Goal: Use online tool/utility

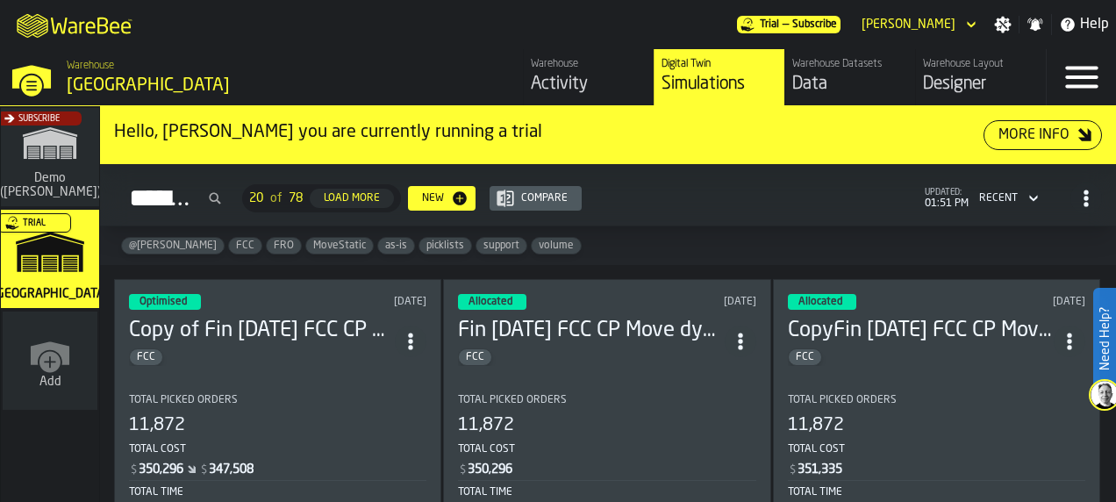
click at [334, 326] on h3 "Copy of Fin [DATE] FCC CP Move dynamic only smaller static" at bounding box center [262, 331] width 266 height 28
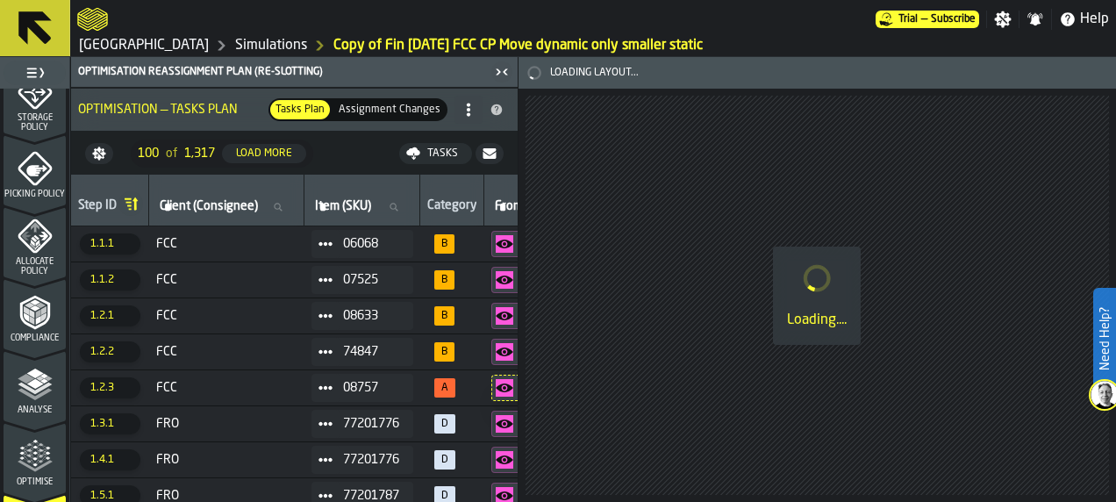
scroll to position [748, 0]
click at [21, 453] on icon "menu Optimise" at bounding box center [27, 454] width 13 height 19
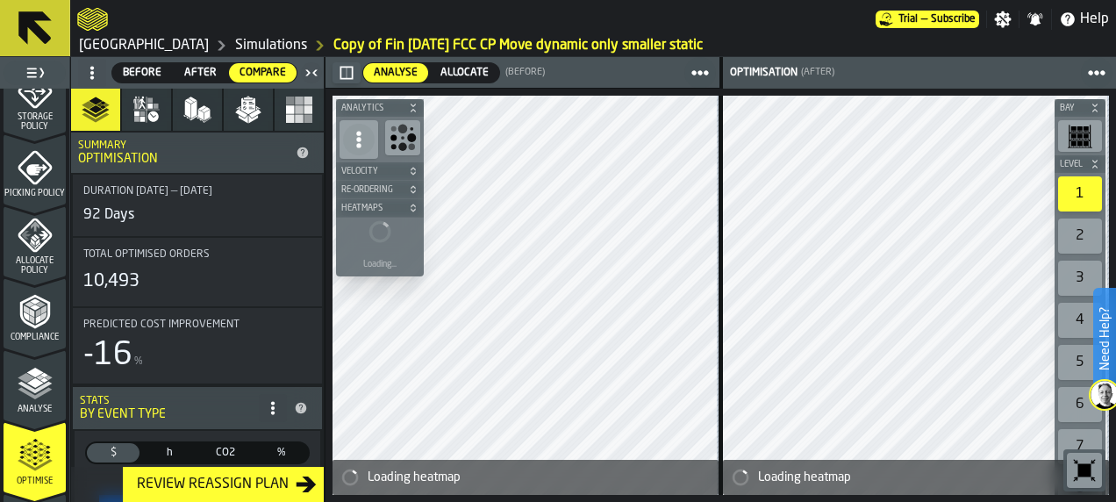
click at [304, 77] on icon "button-toggle-Close me" at bounding box center [311, 72] width 21 height 21
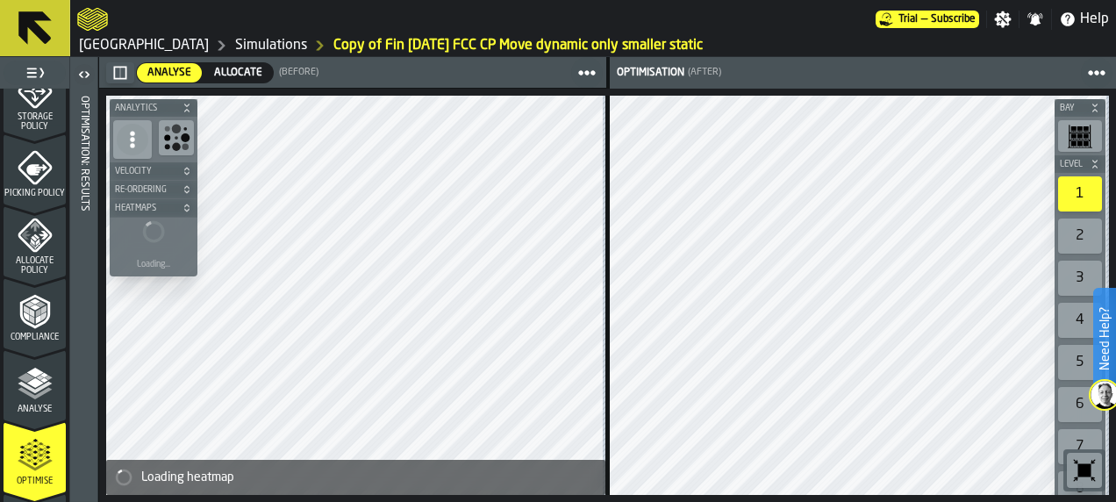
click at [239, 67] on span "Allocate" at bounding box center [238, 73] width 55 height 16
click at [168, 70] on span "Analyse" at bounding box center [169, 73] width 51 height 16
click at [240, 75] on span "Allocate" at bounding box center [238, 73] width 55 height 16
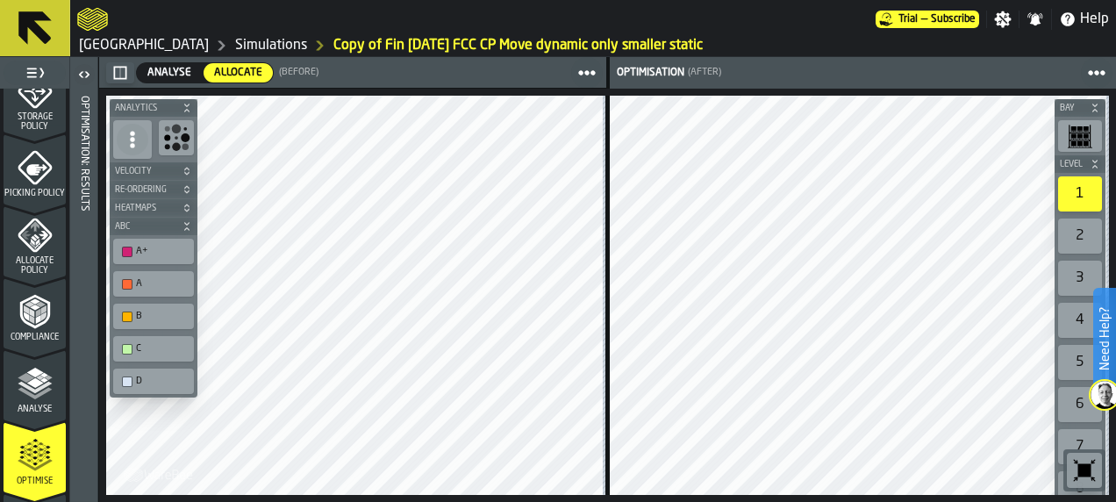
click at [584, 70] on circle at bounding box center [587, 72] width 7 height 7
click at [1097, 80] on icon at bounding box center [1097, 73] width 18 height 18
click at [969, 71] on div at bounding box center [919, 73] width 389 height 32
